Goal: Information Seeking & Learning: Check status

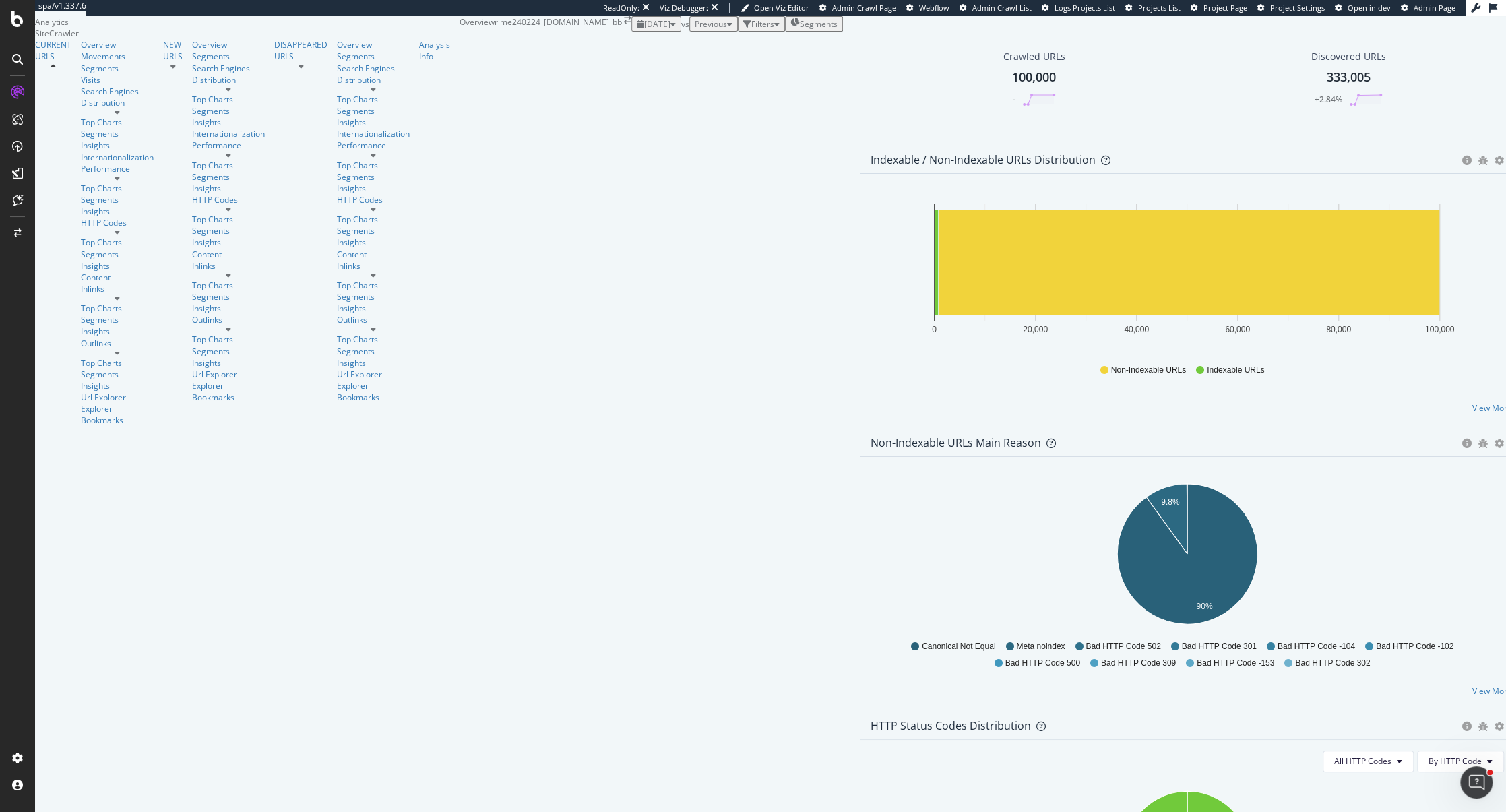
click at [1436, 11] on span "Admin Page" at bounding box center [1435, 8] width 42 height 10
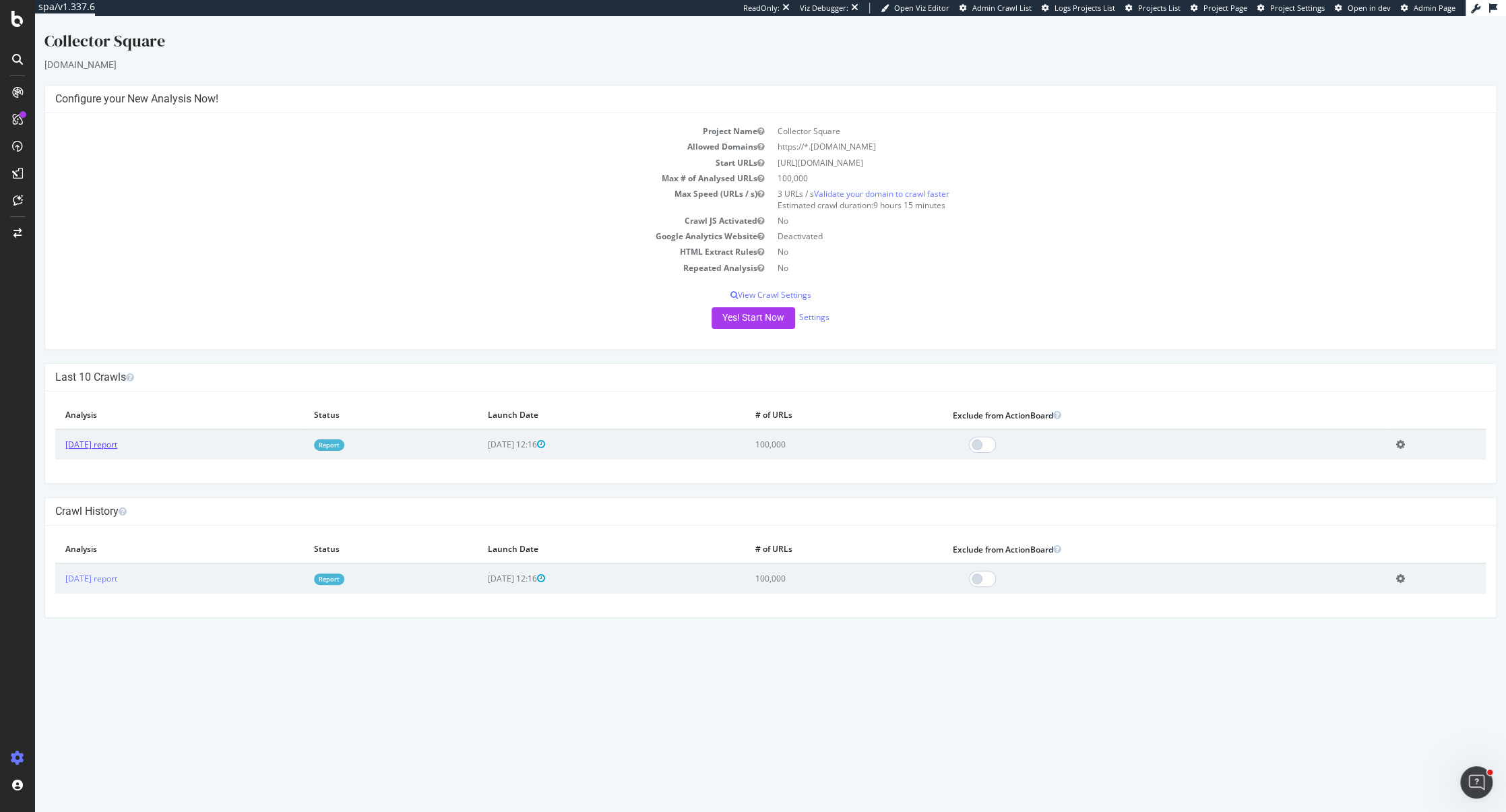
click at [118, 442] on link "2025 Jul. 24th report" at bounding box center [91, 444] width 52 height 11
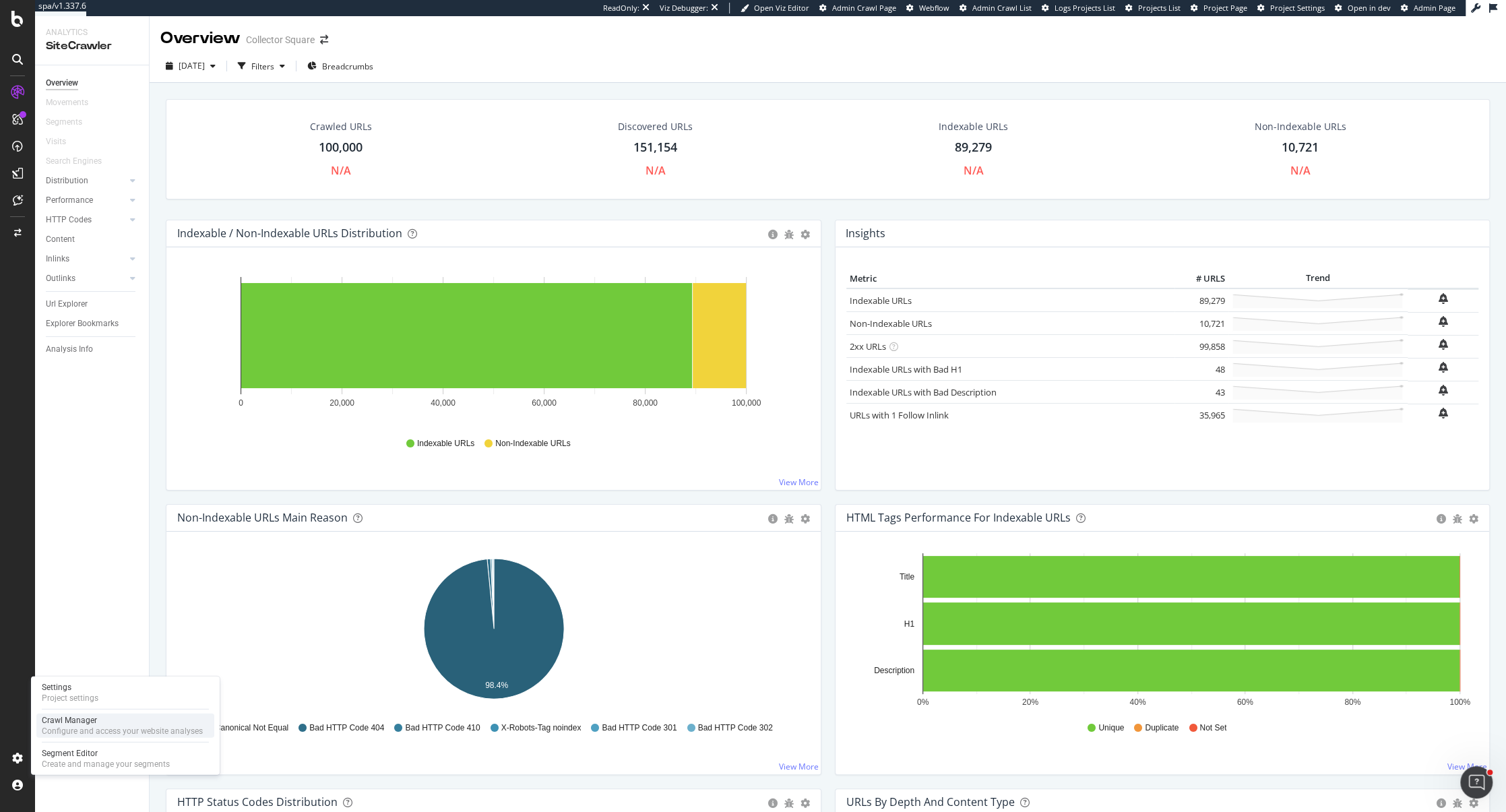
click at [71, 729] on div "Configure and access your website analyses" at bounding box center [122, 731] width 161 height 10
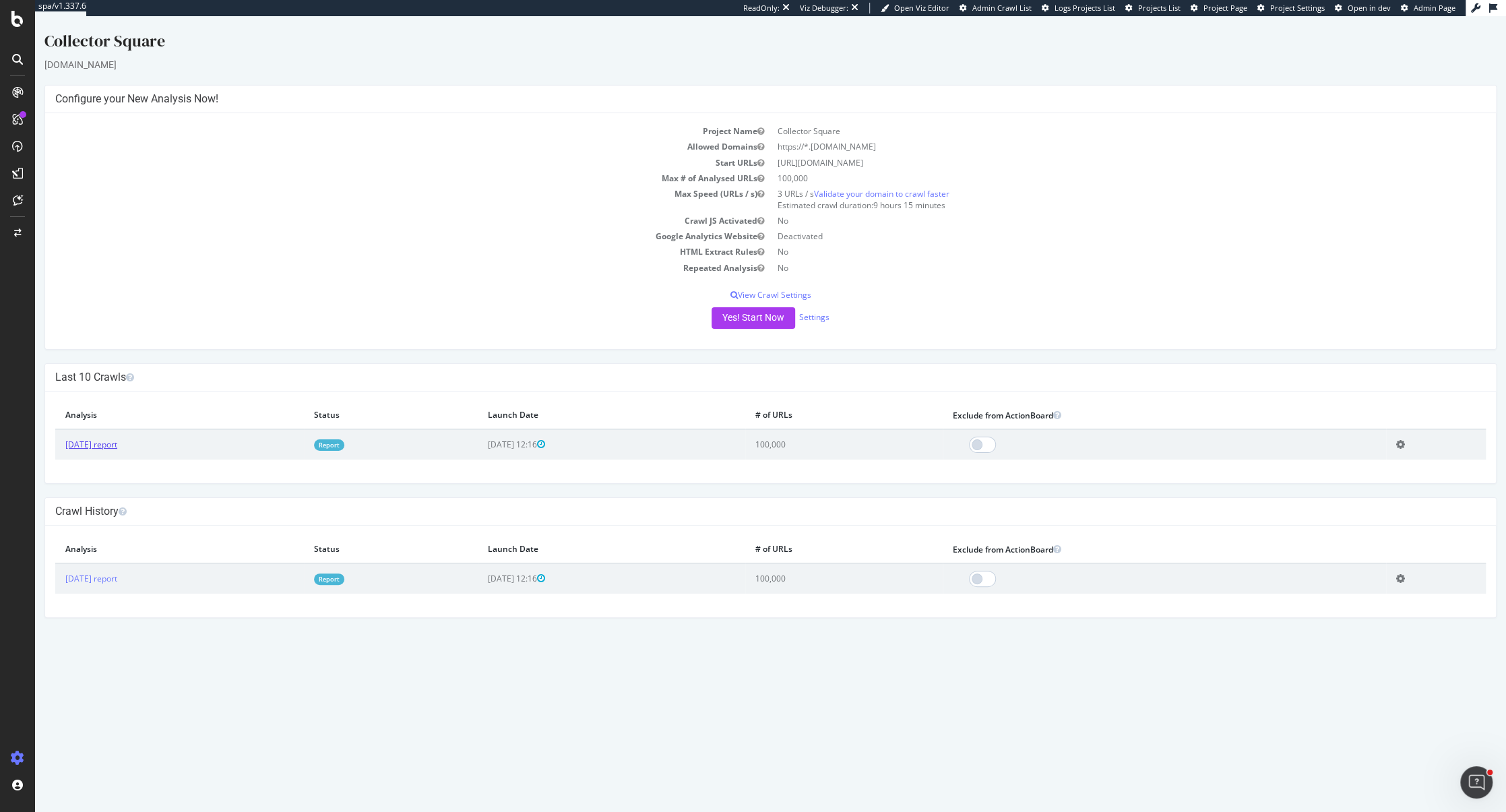
click at [118, 442] on link "2025 Jul. 24th report" at bounding box center [91, 444] width 52 height 11
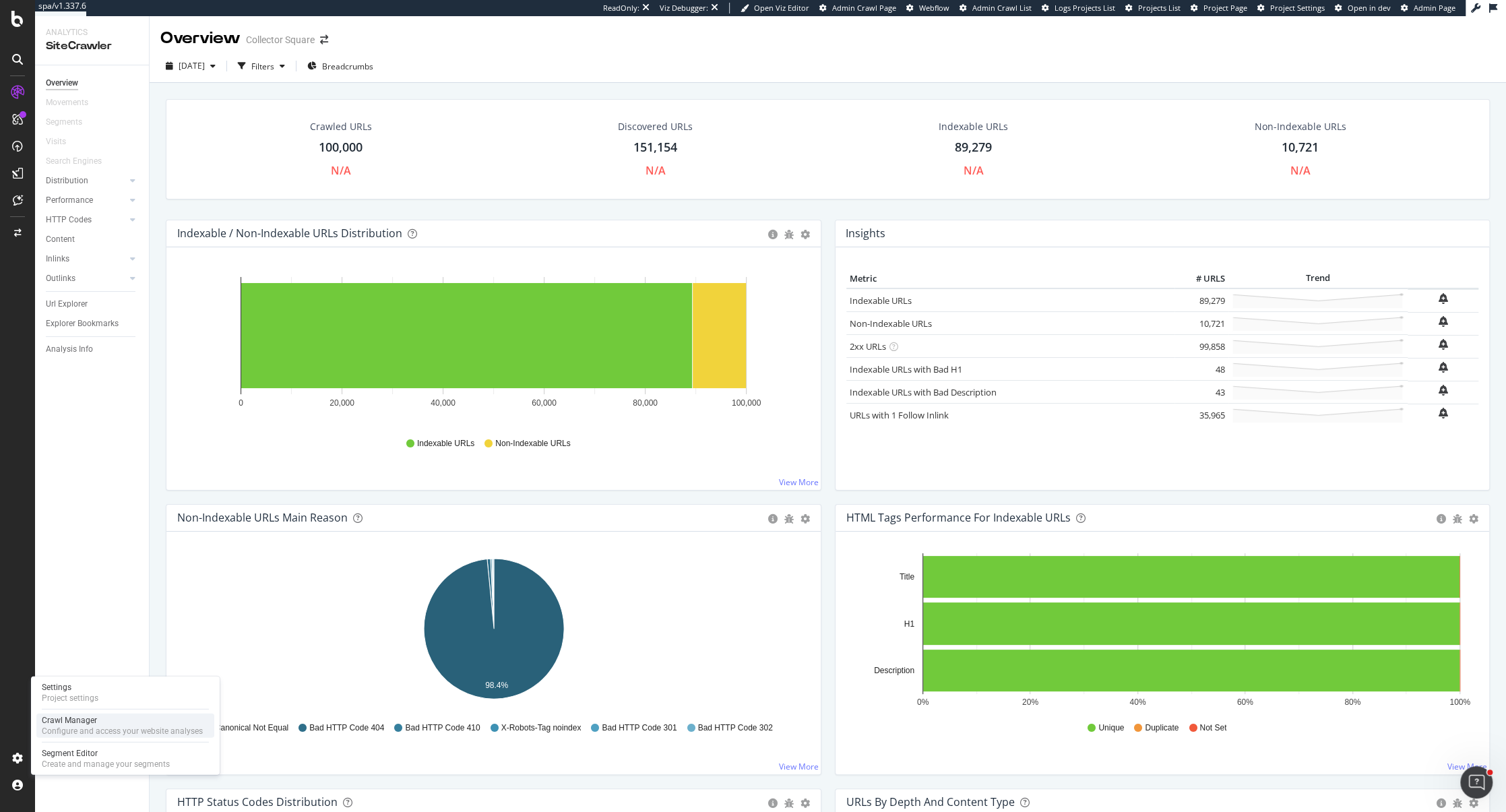
click at [84, 716] on div "Crawl Manager" at bounding box center [122, 720] width 161 height 10
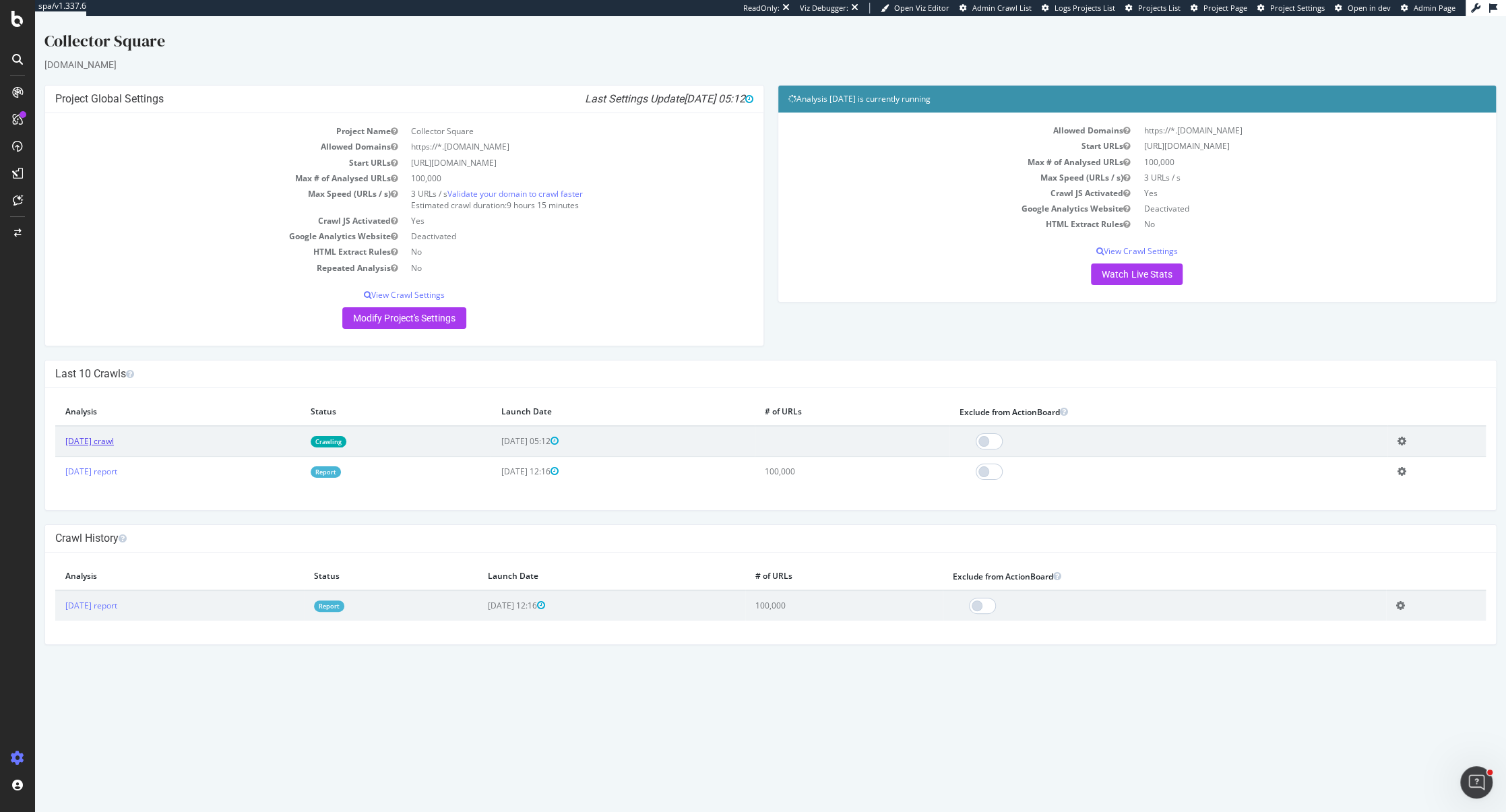
click at [99, 444] on link "2025 Sep. 1st crawl" at bounding box center [89, 440] width 48 height 11
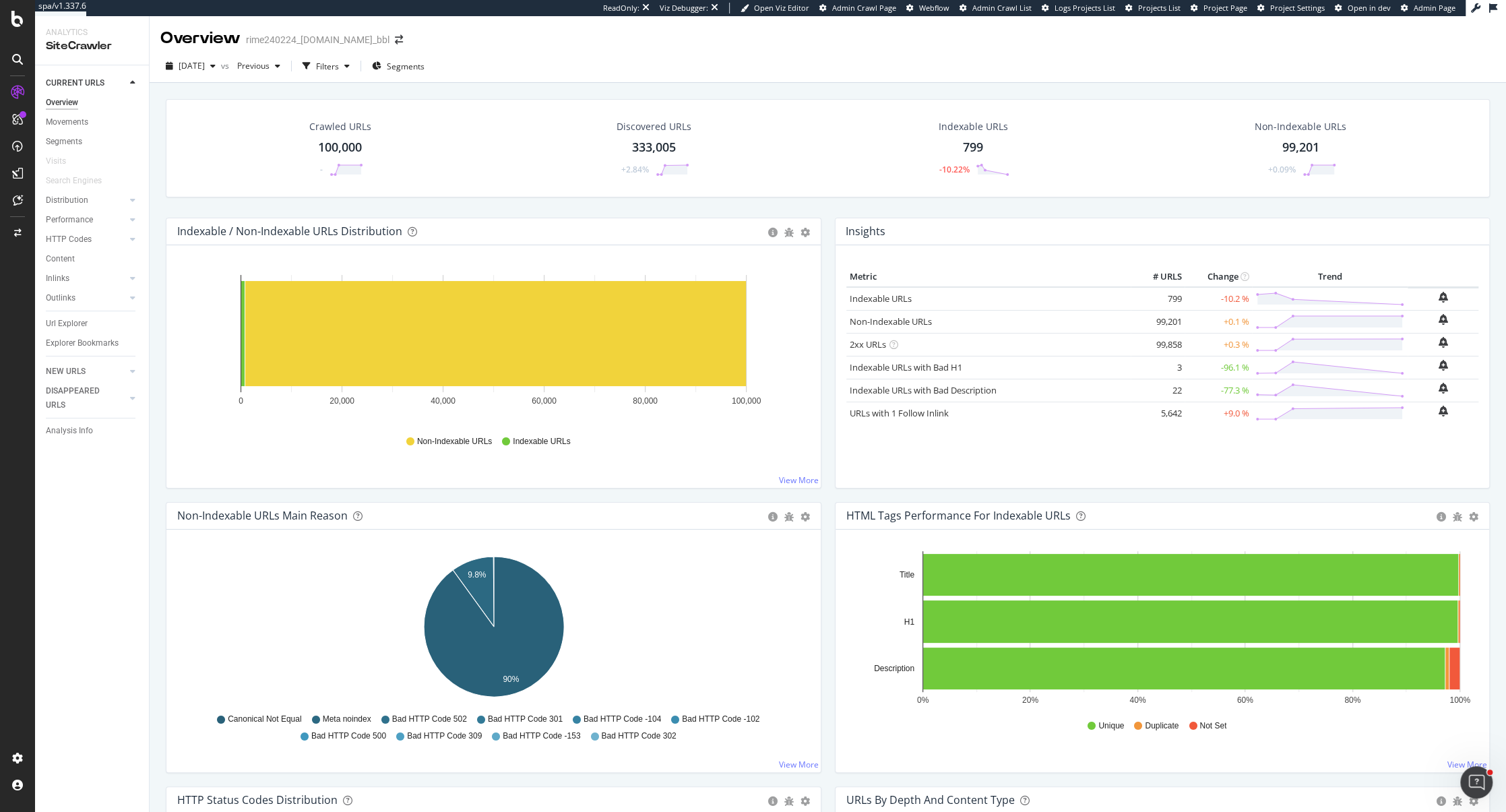
click at [1441, 9] on span "Admin Page" at bounding box center [1435, 8] width 42 height 10
